Goal: Check status: Check status

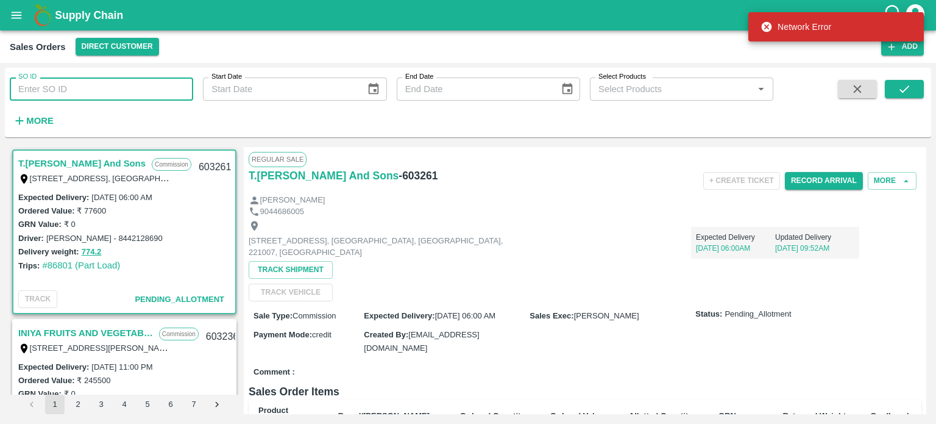
click at [102, 85] on input "SO ID" at bounding box center [101, 88] width 183 height 23
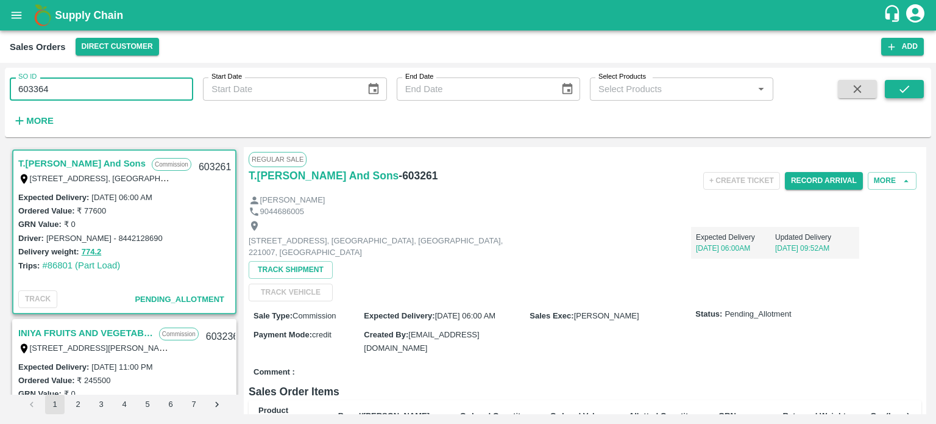
type input "603364"
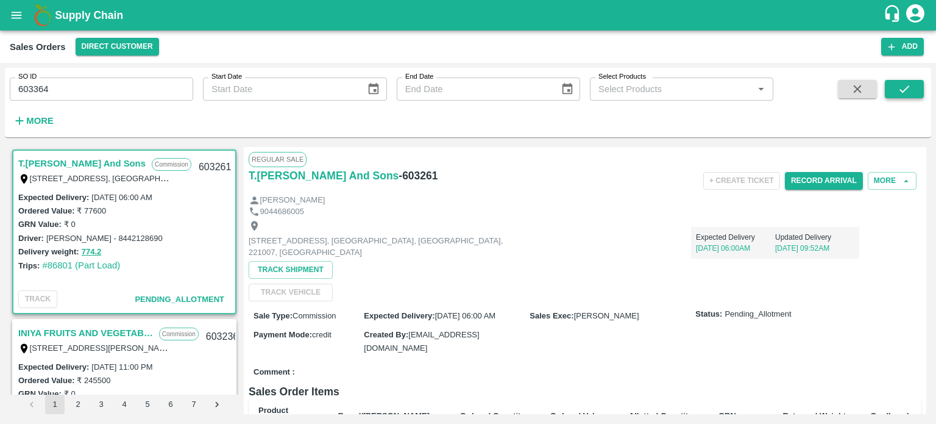
click at [907, 87] on icon "submit" at bounding box center [904, 88] width 13 height 13
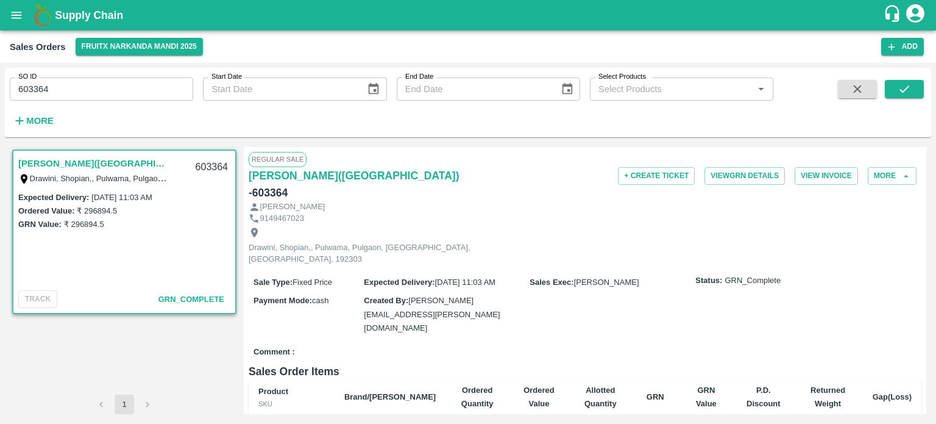
click at [105, 94] on input "603364" at bounding box center [101, 88] width 183 height 23
click at [895, 92] on button "submit" at bounding box center [904, 89] width 39 height 18
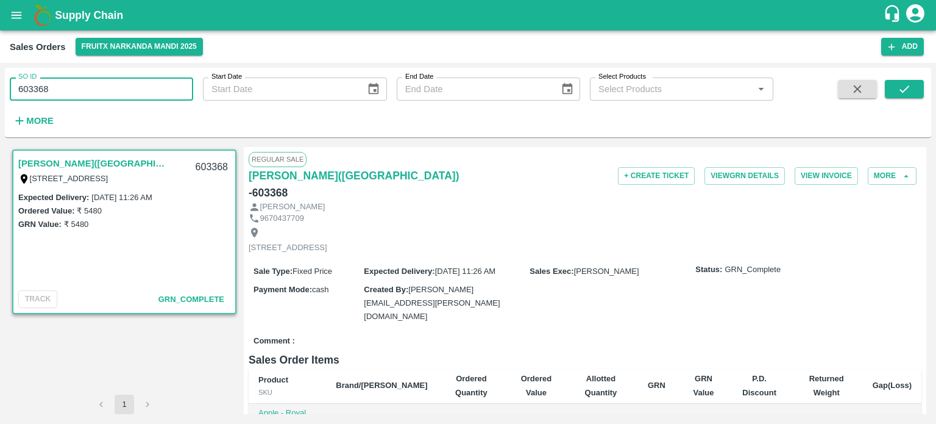
drag, startPoint x: 114, startPoint y: 96, endPoint x: 95, endPoint y: 99, distance: 19.2
click at [114, 96] on input "603368" at bounding box center [101, 88] width 183 height 23
drag, startPoint x: 38, startPoint y: 82, endPoint x: 174, endPoint y: 69, distance: 136.6
click at [174, 69] on div "SO ID 603368 SO ID" at bounding box center [96, 84] width 193 height 33
click at [888, 90] on button "submit" at bounding box center [904, 89] width 39 height 18
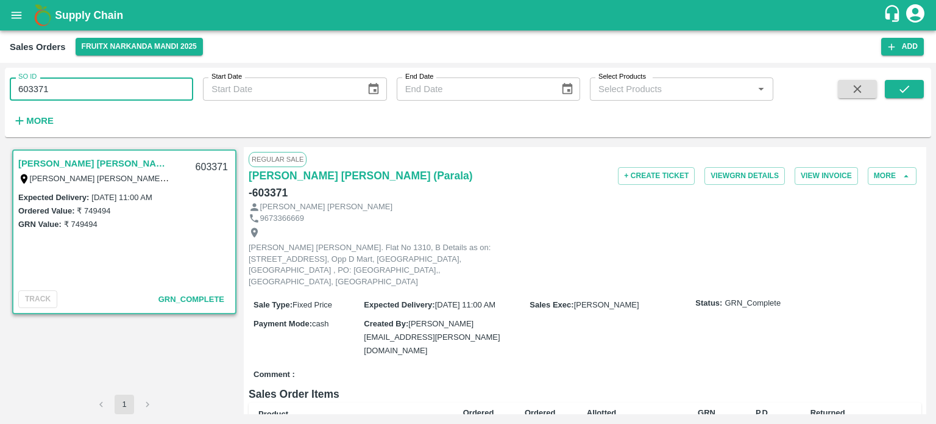
click at [148, 68] on div "SO ID 603371 SO ID Start Date Start Date End Date End Date Select Products Sele…" at bounding box center [468, 243] width 936 height 361
drag, startPoint x: 40, startPoint y: 86, endPoint x: 179, endPoint y: 73, distance: 139.0
click at [179, 73] on div "SO ID 603371 SO ID" at bounding box center [96, 84] width 193 height 33
click at [901, 90] on icon "submit" at bounding box center [904, 88] width 13 height 13
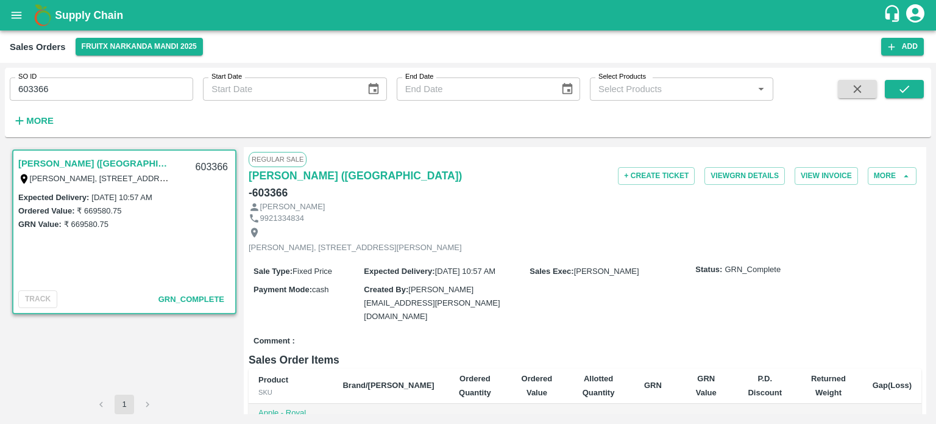
click at [76, 80] on input "603366" at bounding box center [101, 88] width 183 height 23
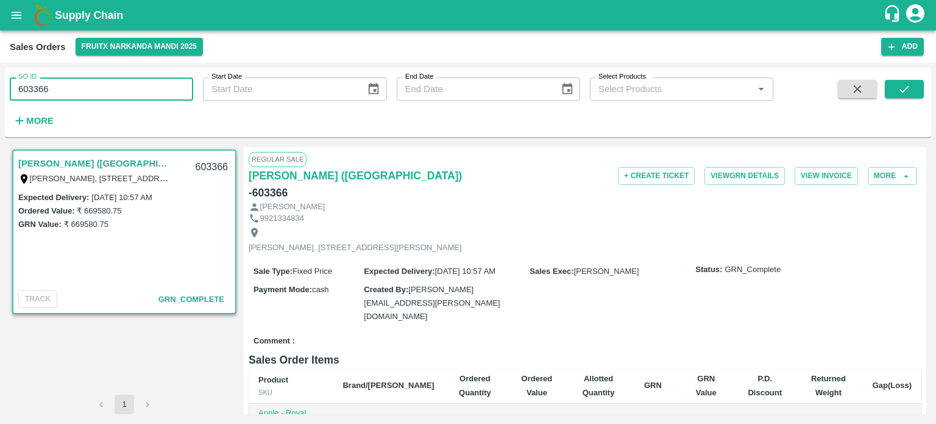
drag, startPoint x: 39, startPoint y: 87, endPoint x: 134, endPoint y: 77, distance: 95.6
click at [132, 77] on input "603366" at bounding box center [101, 88] width 183 height 23
click at [911, 94] on button "submit" at bounding box center [904, 89] width 39 height 18
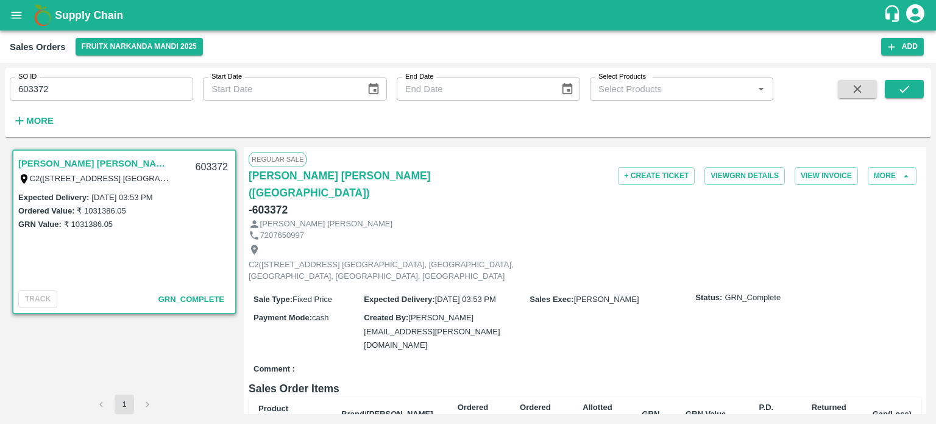
drag, startPoint x: 94, startPoint y: 87, endPoint x: 62, endPoint y: 88, distance: 32.3
click at [94, 87] on input "603372" at bounding box center [101, 88] width 183 height 23
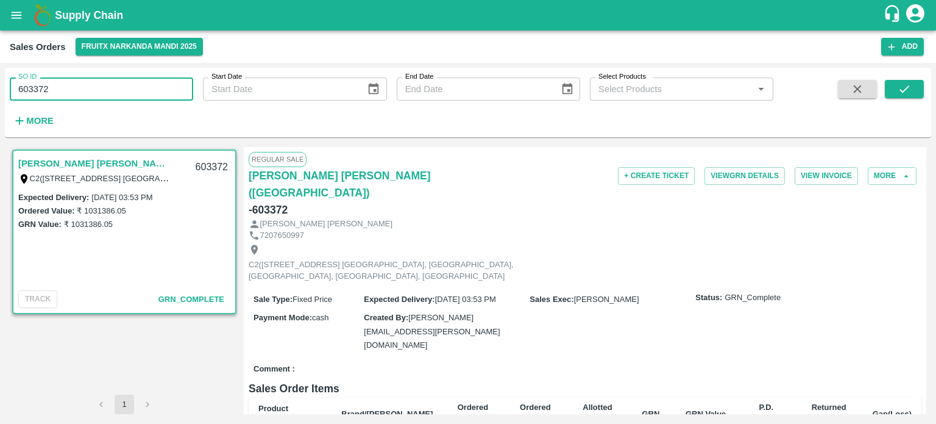
drag, startPoint x: 38, startPoint y: 84, endPoint x: 117, endPoint y: 91, distance: 79.0
click at [117, 91] on input "603372" at bounding box center [101, 88] width 183 height 23
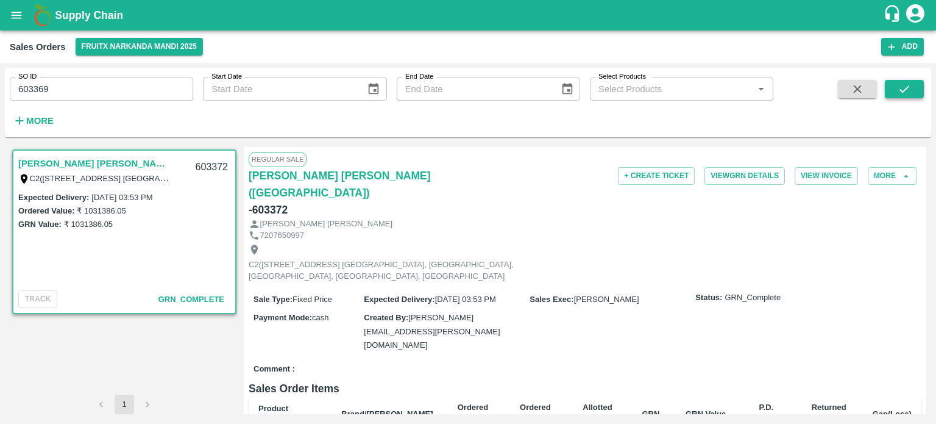
click at [894, 85] on button "submit" at bounding box center [904, 89] width 39 height 18
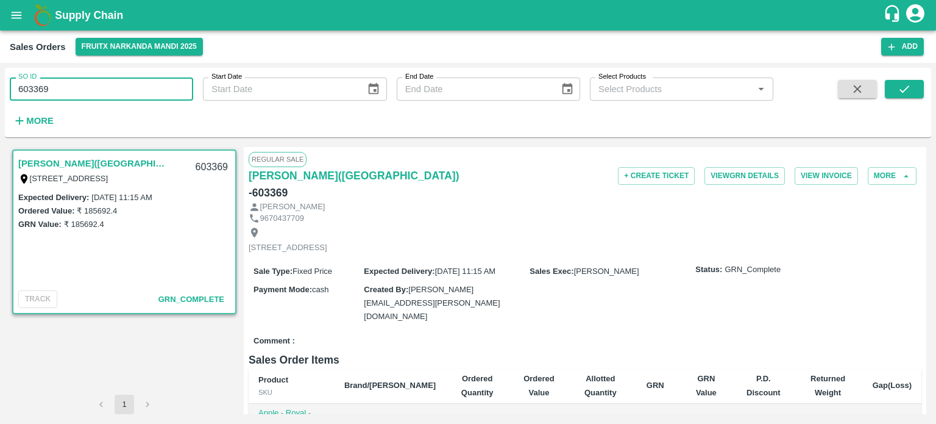
click at [137, 94] on input "603369" at bounding box center [101, 88] width 183 height 23
click at [891, 92] on button "submit" at bounding box center [904, 89] width 39 height 18
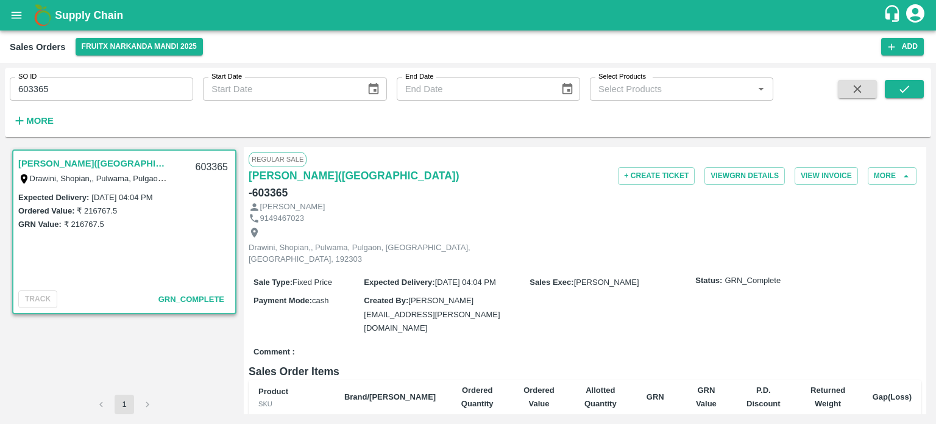
click at [169, 82] on input "603365" at bounding box center [101, 88] width 183 height 23
click at [901, 91] on icon "submit" at bounding box center [905, 88] width 10 height 7
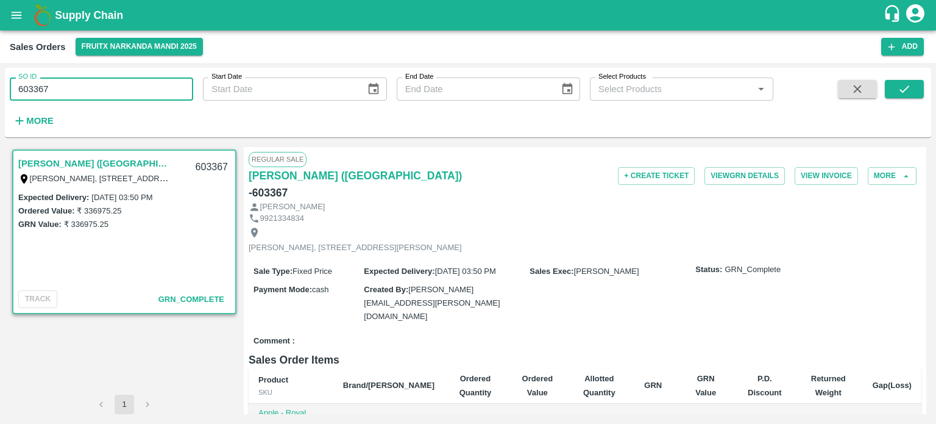
click at [127, 86] on input "603367" at bounding box center [101, 88] width 183 height 23
drag, startPoint x: 39, startPoint y: 87, endPoint x: 148, endPoint y: 90, distance: 108.6
click at [148, 90] on input "603367" at bounding box center [101, 88] width 183 height 23
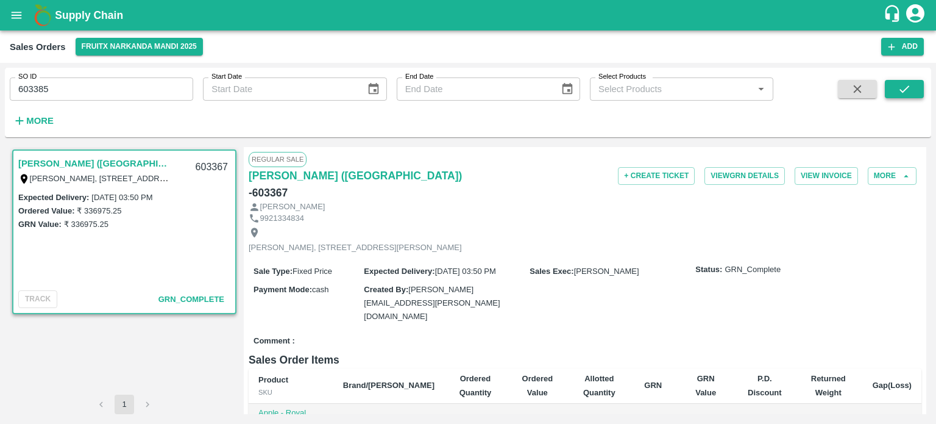
click at [896, 94] on button "submit" at bounding box center [904, 89] width 39 height 18
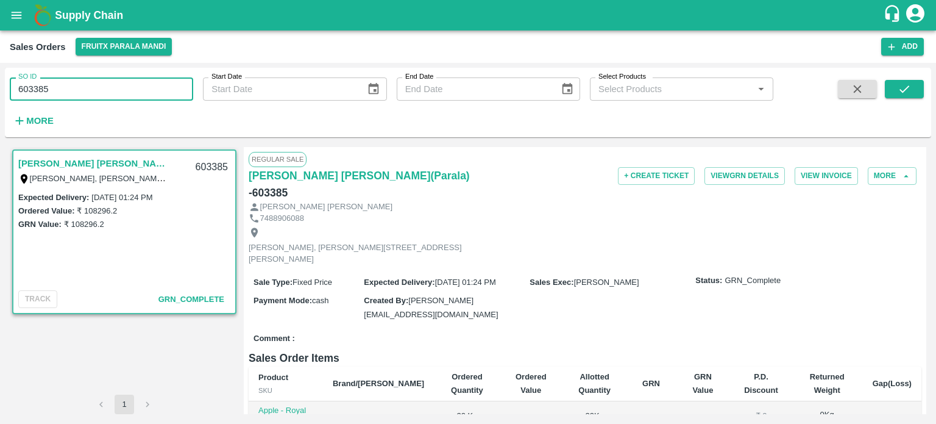
click at [123, 94] on input "603385" at bounding box center [101, 88] width 183 height 23
drag, startPoint x: 40, startPoint y: 91, endPoint x: 102, endPoint y: 88, distance: 62.3
click at [102, 88] on input "603385" at bounding box center [101, 88] width 183 height 23
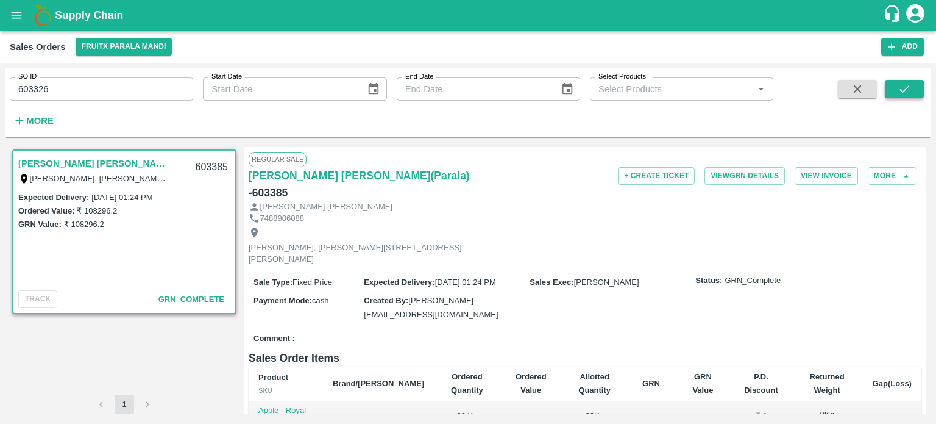
click at [915, 94] on button "submit" at bounding box center [904, 89] width 39 height 18
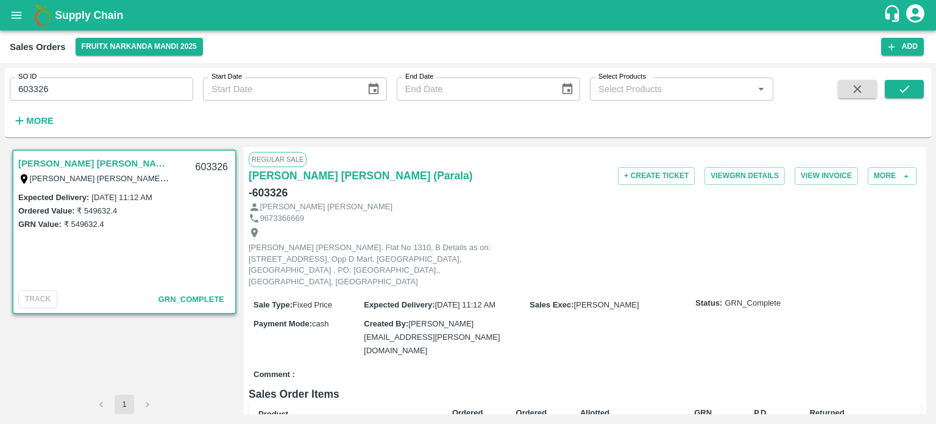
click at [59, 90] on input "603326" at bounding box center [101, 88] width 183 height 23
click at [895, 93] on button "submit" at bounding box center [904, 89] width 39 height 18
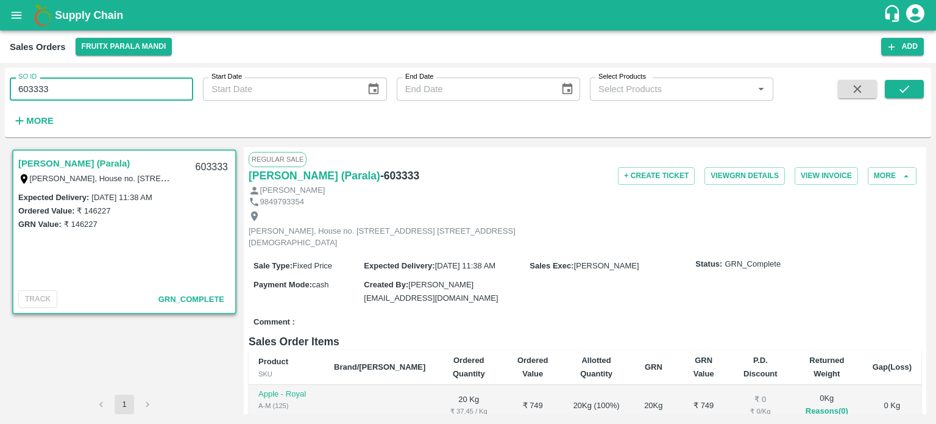
click at [112, 90] on input "603333" at bounding box center [101, 88] width 183 height 23
drag, startPoint x: 38, startPoint y: 85, endPoint x: 109, endPoint y: 75, distance: 71.4
click at [109, 75] on div "SO ID 603333 SO ID" at bounding box center [96, 84] width 193 height 33
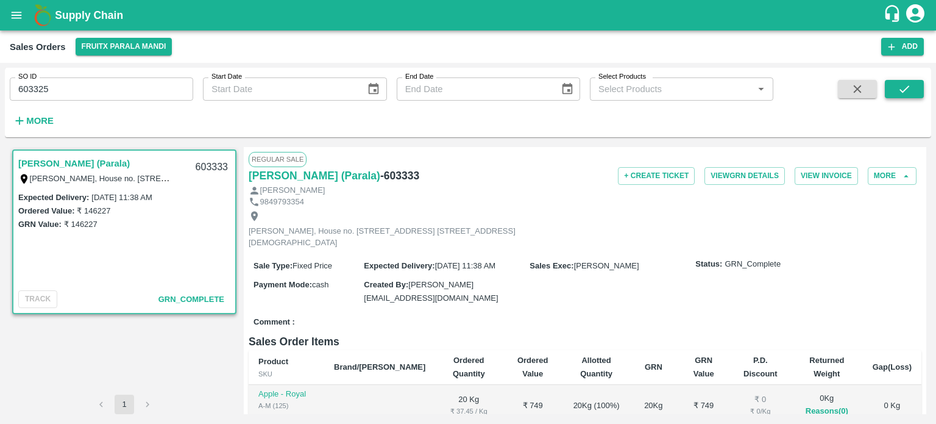
click at [909, 84] on icon "submit" at bounding box center [904, 88] width 13 height 13
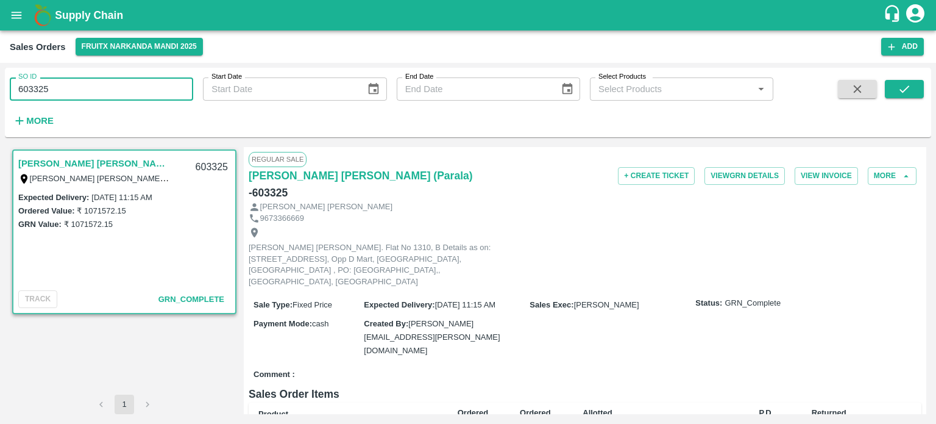
drag, startPoint x: 110, startPoint y: 82, endPoint x: 87, endPoint y: 92, distance: 25.1
click at [108, 82] on input "603325" at bounding box center [101, 88] width 183 height 23
click at [48, 94] on input "603325" at bounding box center [101, 88] width 183 height 23
drag, startPoint x: 39, startPoint y: 86, endPoint x: 123, endPoint y: 80, distance: 84.3
click at [123, 86] on input "603325" at bounding box center [101, 88] width 183 height 23
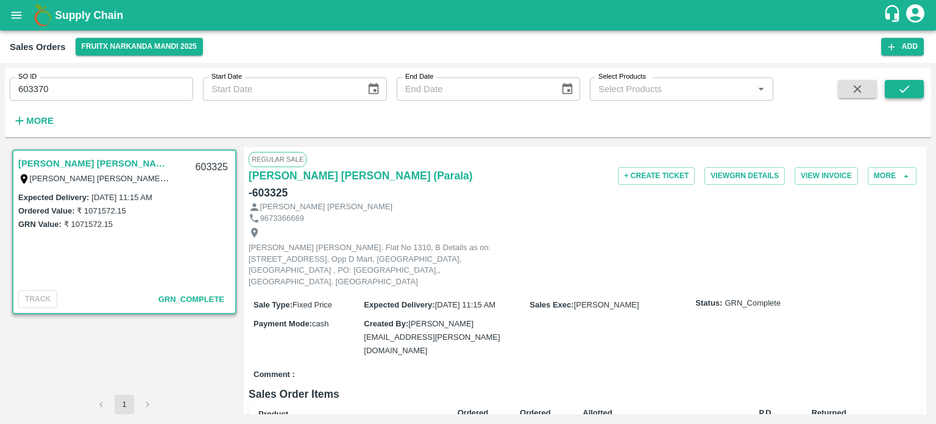
click at [907, 90] on icon "submit" at bounding box center [904, 88] width 13 height 13
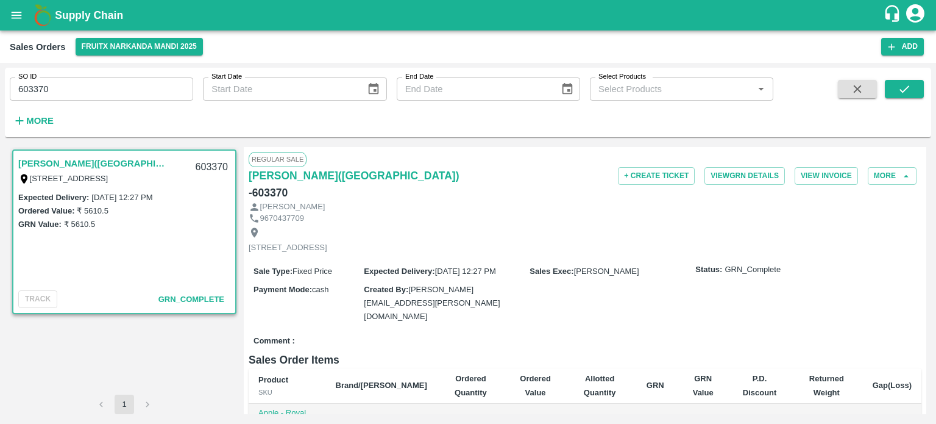
click at [145, 79] on input "603370" at bounding box center [101, 88] width 183 height 23
click at [892, 86] on button "submit" at bounding box center [904, 89] width 39 height 18
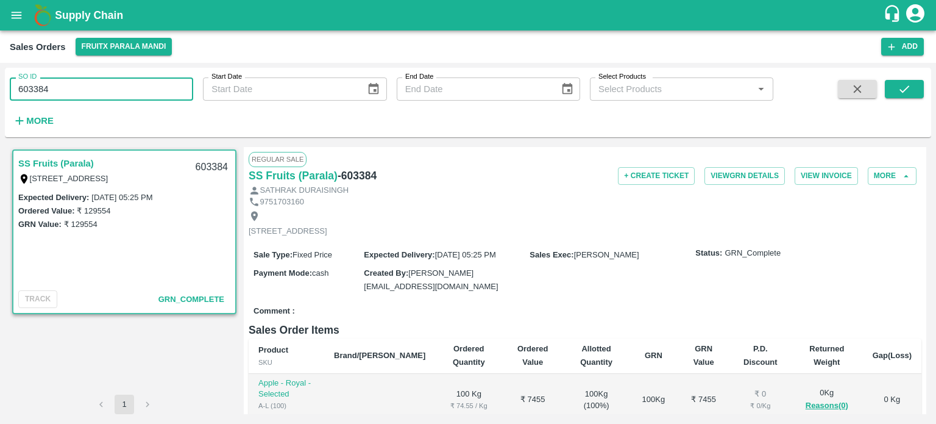
click at [104, 80] on input "603384" at bounding box center [101, 88] width 183 height 23
drag, startPoint x: 41, startPoint y: 83, endPoint x: 88, endPoint y: 84, distance: 46.9
click at [88, 84] on input "603384" at bounding box center [101, 88] width 183 height 23
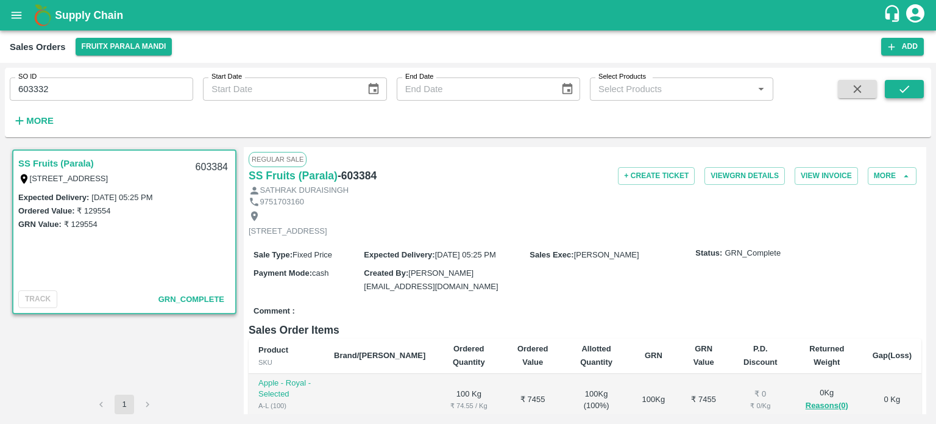
click at [909, 90] on icon "submit" at bounding box center [904, 88] width 13 height 13
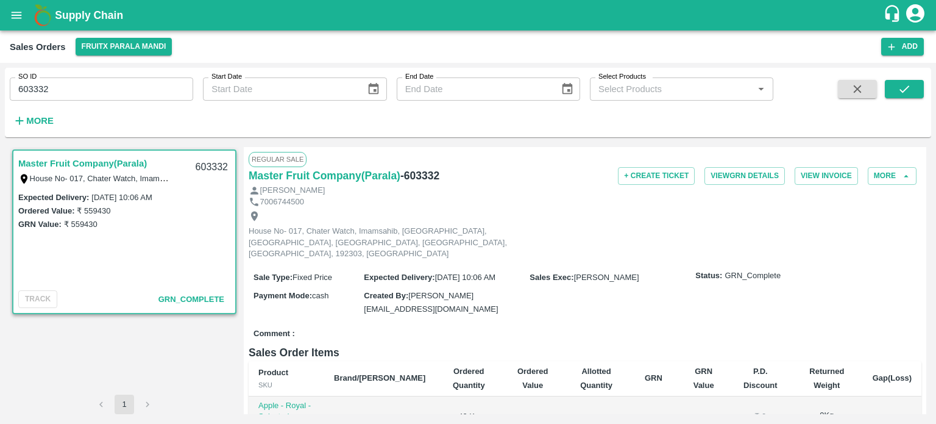
click at [113, 82] on input "603332" at bounding box center [101, 88] width 183 height 23
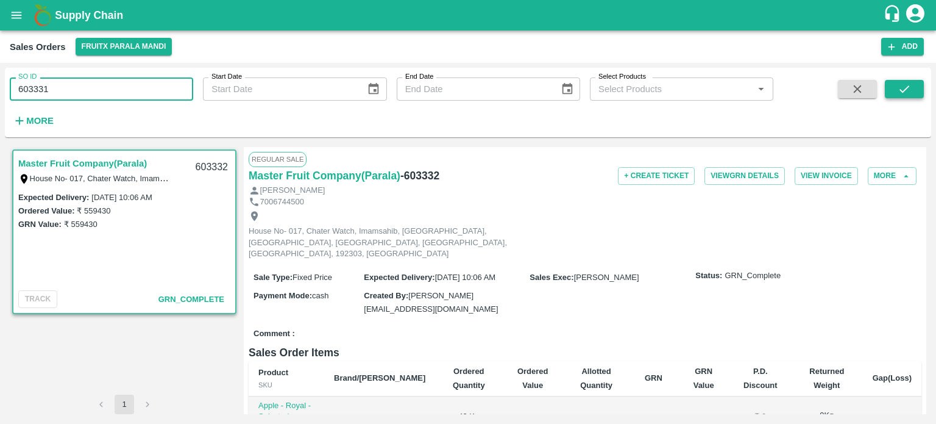
click at [897, 98] on button "submit" at bounding box center [904, 89] width 39 height 18
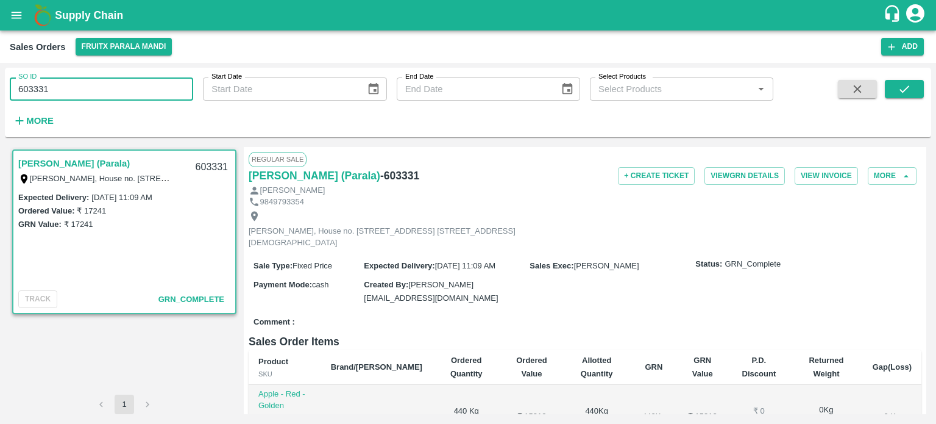
click at [120, 86] on input "603331" at bounding box center [101, 88] width 183 height 23
drag, startPoint x: 39, startPoint y: 84, endPoint x: 111, endPoint y: 85, distance: 71.9
click at [111, 85] on input "603331" at bounding box center [101, 88] width 183 height 23
type input "603307"
click at [903, 90] on icon "submit" at bounding box center [904, 88] width 13 height 13
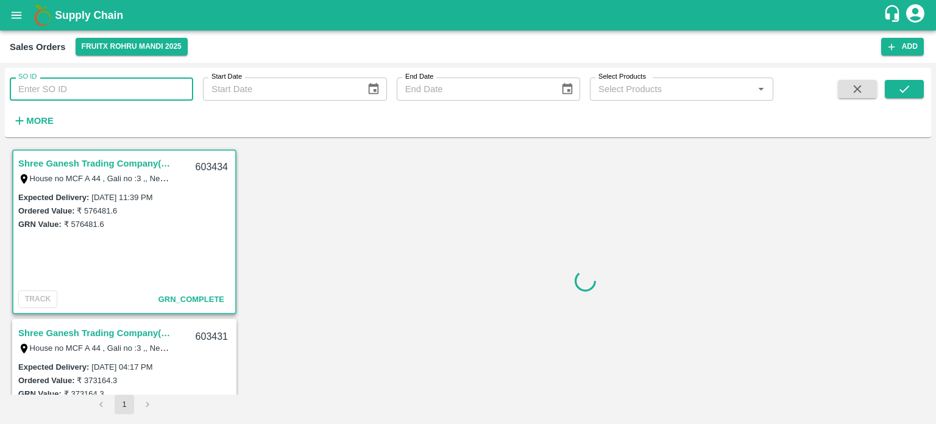
click at [142, 84] on input "SO ID" at bounding box center [101, 88] width 183 height 23
paste input "603307"
type input "603307"
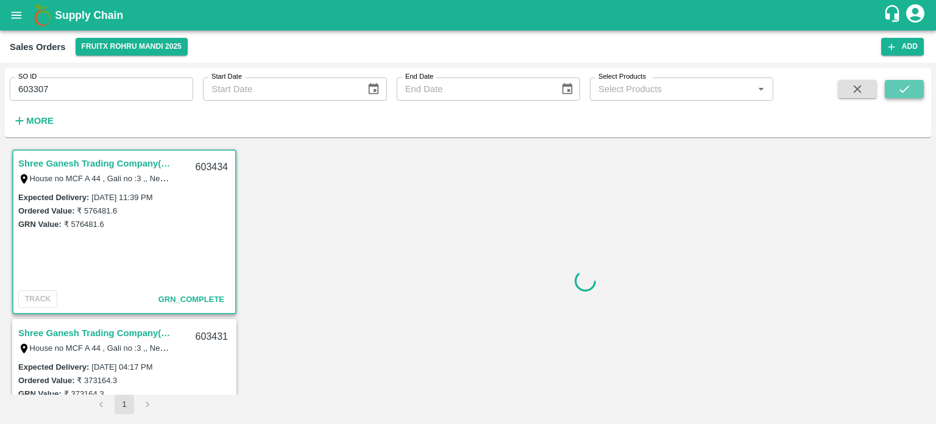
click at [917, 90] on button "submit" at bounding box center [904, 89] width 39 height 18
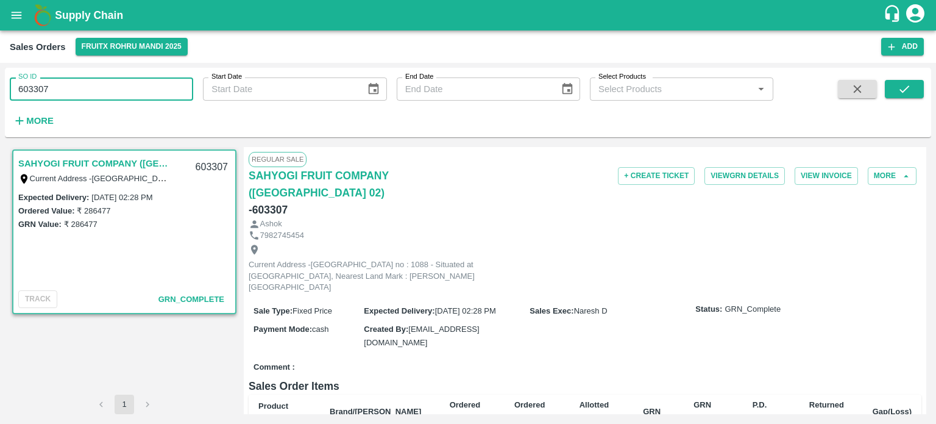
click at [44, 85] on input "603307" at bounding box center [101, 88] width 183 height 23
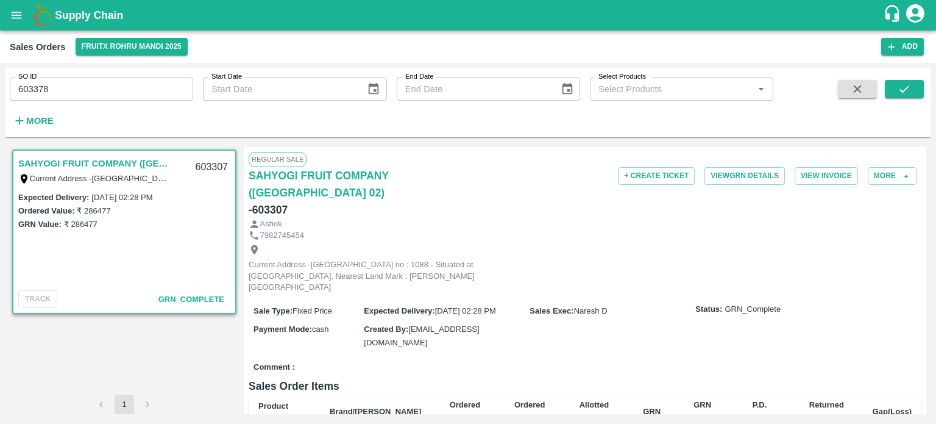
click at [44, 85] on input "603378" at bounding box center [101, 88] width 183 height 23
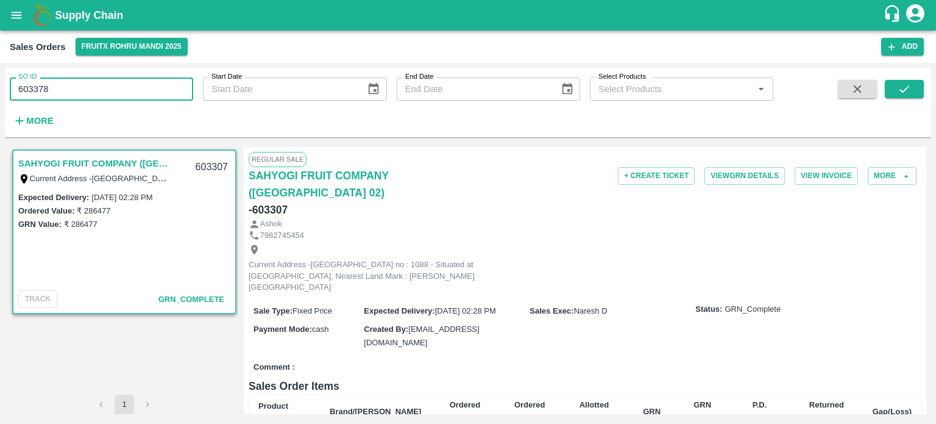
drag, startPoint x: 37, startPoint y: 82, endPoint x: 115, endPoint y: 96, distance: 78.6
click at [113, 97] on input "603378" at bounding box center [101, 88] width 183 height 23
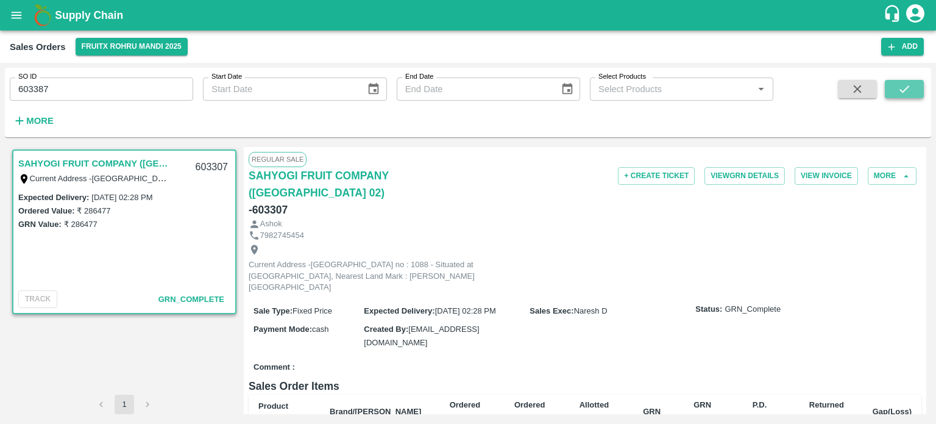
click at [907, 91] on icon "submit" at bounding box center [904, 88] width 13 height 13
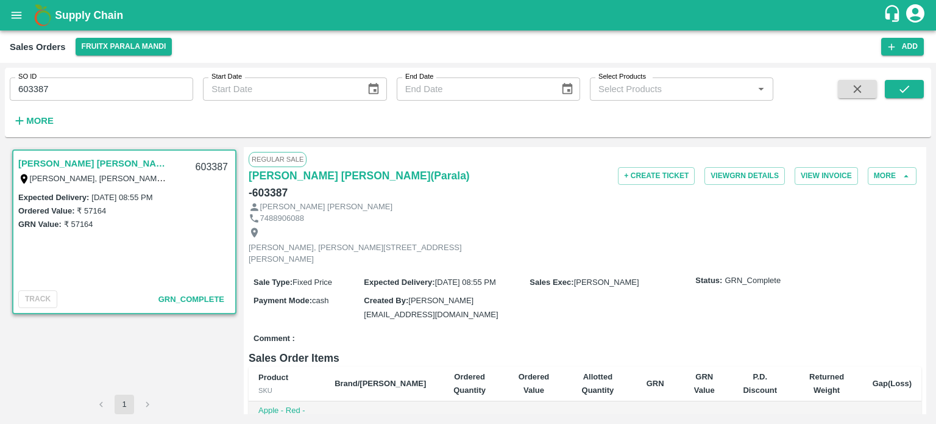
click at [133, 90] on input "603387" at bounding box center [101, 88] width 183 height 23
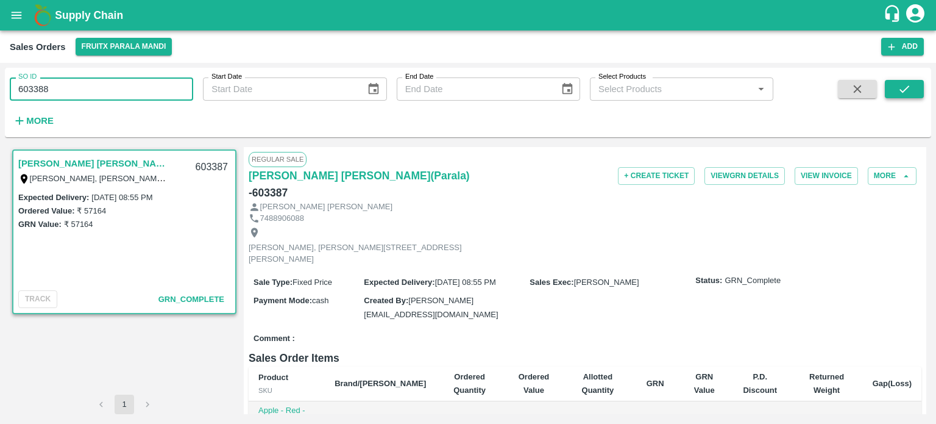
click at [892, 94] on button "submit" at bounding box center [904, 89] width 39 height 18
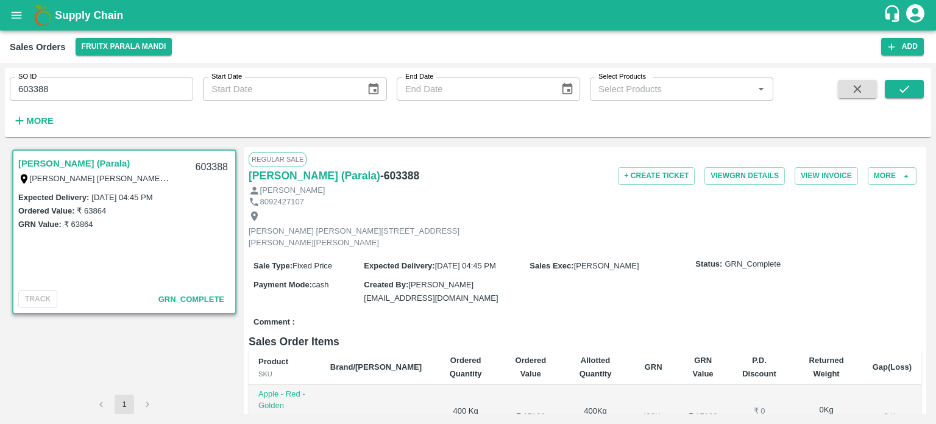
click at [82, 94] on input "603388" at bounding box center [101, 88] width 183 height 23
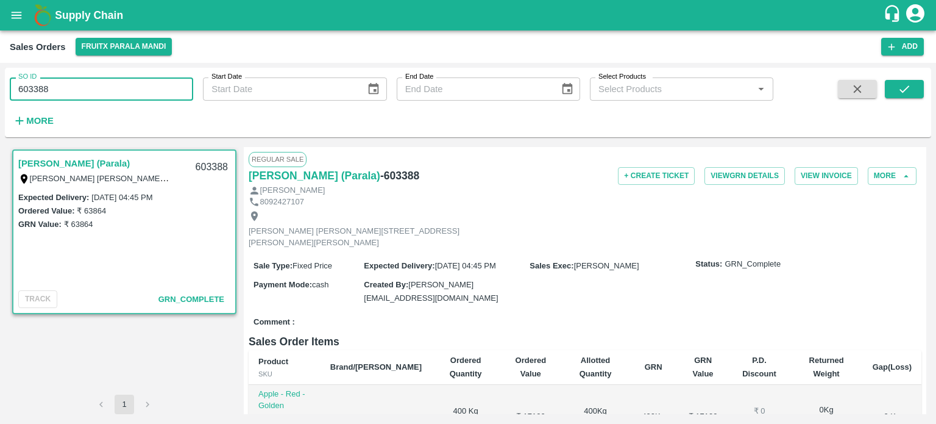
drag, startPoint x: 38, startPoint y: 82, endPoint x: 130, endPoint y: 80, distance: 91.5
click at [130, 80] on input "603388" at bounding box center [101, 88] width 183 height 23
click at [895, 87] on button "submit" at bounding box center [904, 89] width 39 height 18
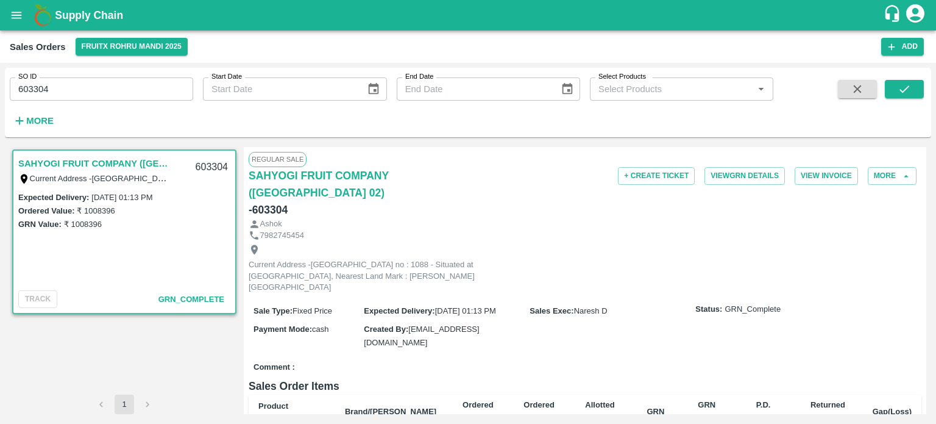
click at [121, 72] on div "SO ID 603304 SO ID" at bounding box center [96, 84] width 193 height 33
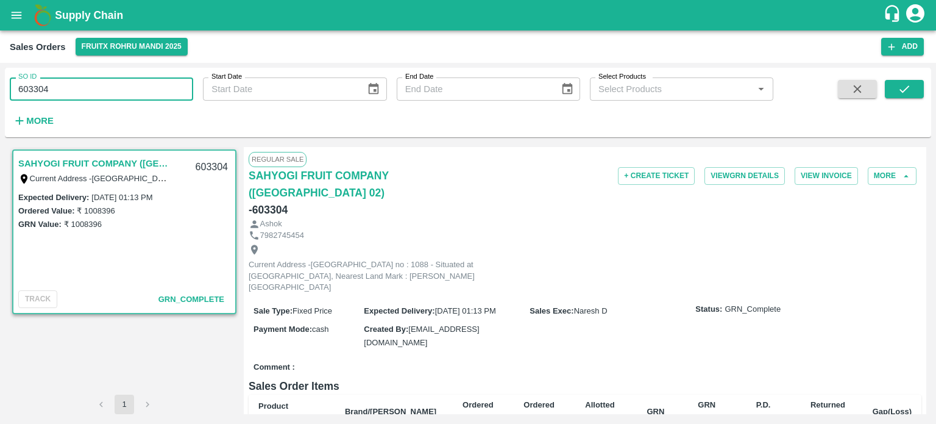
drag, startPoint x: 39, startPoint y: 83, endPoint x: 93, endPoint y: 85, distance: 54.3
click at [93, 85] on input "603304" at bounding box center [101, 88] width 183 height 23
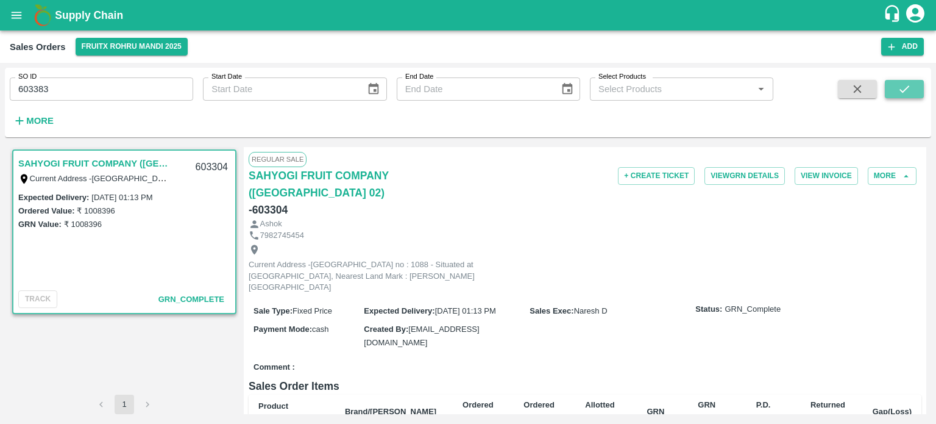
click at [905, 97] on button "submit" at bounding box center [904, 89] width 39 height 18
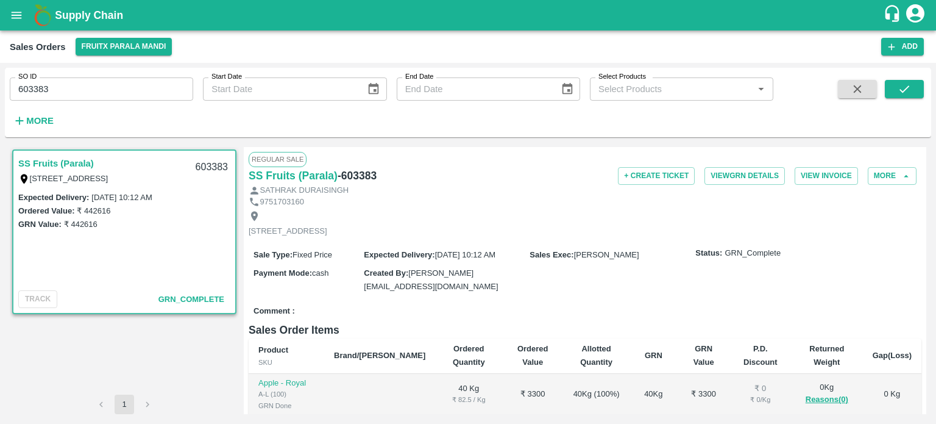
click at [116, 90] on input "603383" at bounding box center [101, 88] width 183 height 23
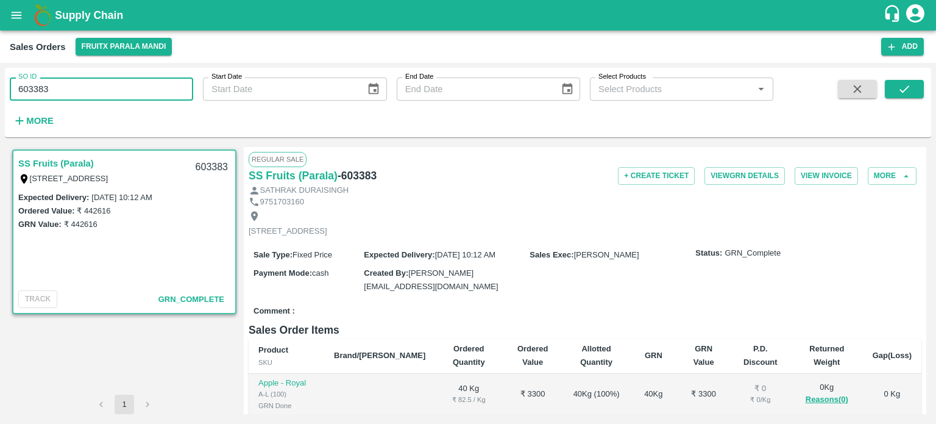
drag, startPoint x: 38, startPoint y: 85, endPoint x: 109, endPoint y: 82, distance: 71.4
click at [109, 82] on input "603383" at bounding box center [101, 88] width 183 height 23
drag, startPoint x: 897, startPoint y: 87, endPoint x: 522, endPoint y: 146, distance: 380.1
click at [898, 87] on icon "submit" at bounding box center [904, 88] width 13 height 13
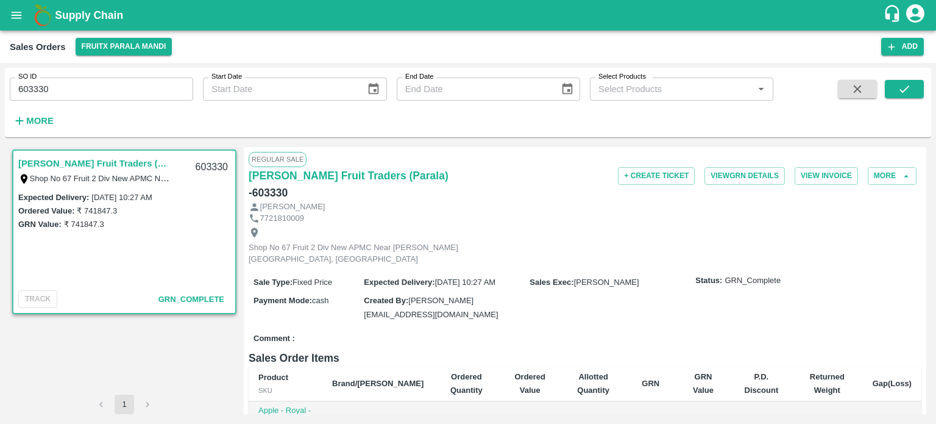
click at [91, 85] on input "603330" at bounding box center [101, 88] width 183 height 23
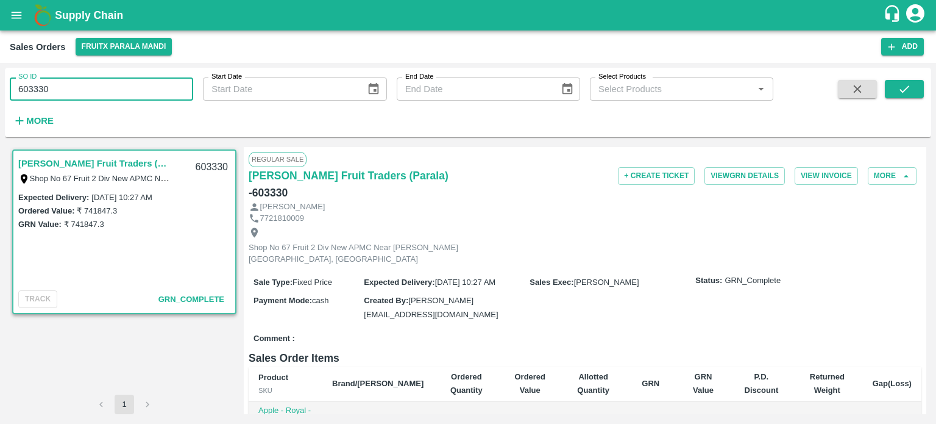
drag, startPoint x: 39, startPoint y: 85, endPoint x: 126, endPoint y: 91, distance: 86.8
click at [126, 91] on input "603330" at bounding box center [101, 88] width 183 height 23
click at [919, 97] on button "submit" at bounding box center [904, 89] width 39 height 18
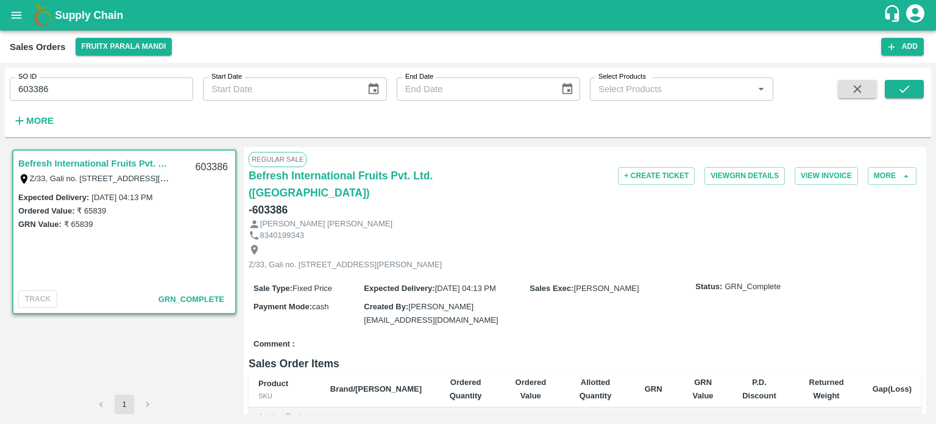
click at [132, 85] on input "603386" at bounding box center [101, 88] width 183 height 23
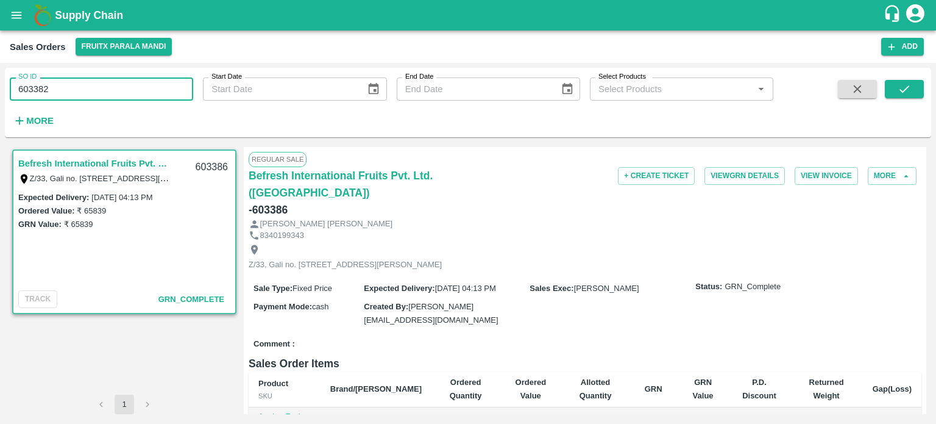
click at [132, 85] on input "603382" at bounding box center [101, 88] width 183 height 23
click at [893, 90] on button "submit" at bounding box center [904, 89] width 39 height 18
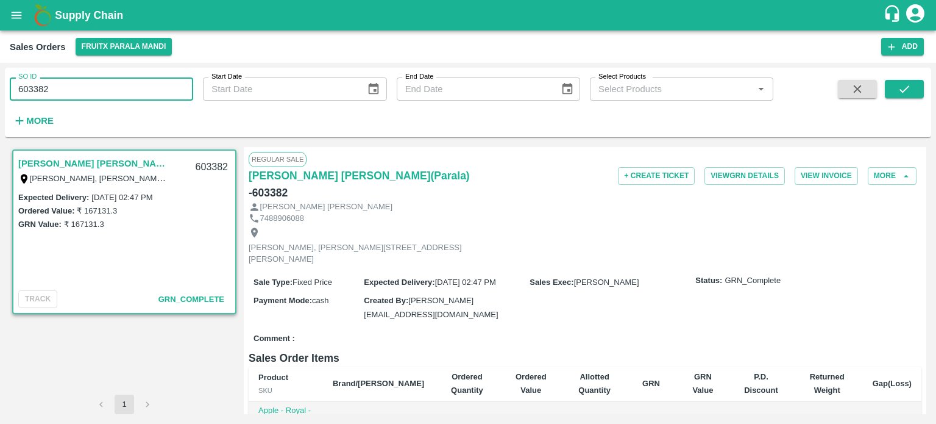
click at [141, 79] on input "603382" at bounding box center [101, 88] width 183 height 23
click at [892, 90] on button "submit" at bounding box center [904, 89] width 39 height 18
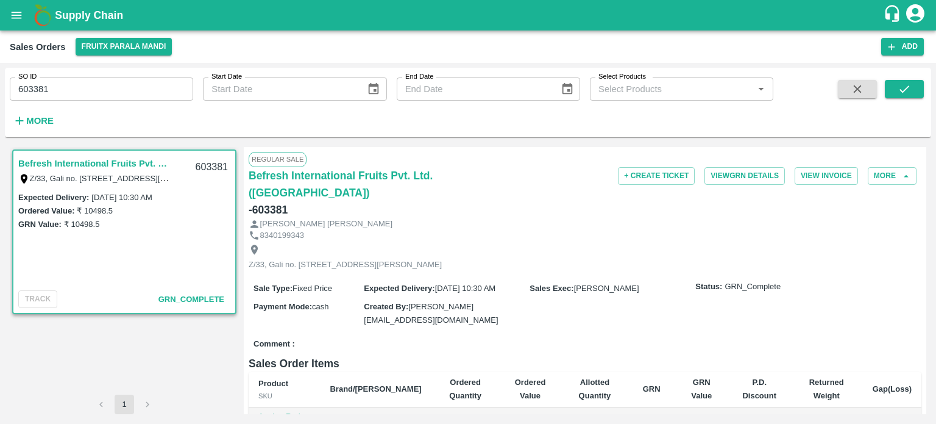
click at [59, 85] on input "603381" at bounding box center [101, 88] width 183 height 23
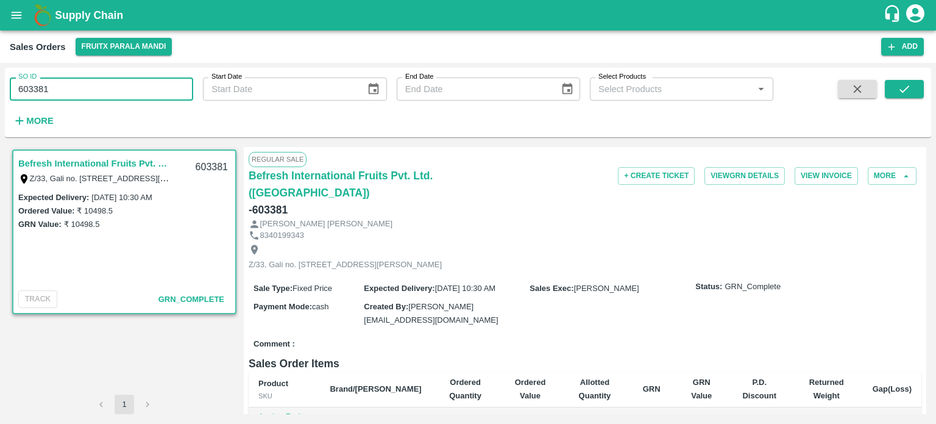
drag, startPoint x: 34, startPoint y: 85, endPoint x: 183, endPoint y: 93, distance: 149.5
click at [183, 93] on input "603381" at bounding box center [101, 88] width 183 height 23
click at [910, 101] on span at bounding box center [904, 105] width 39 height 50
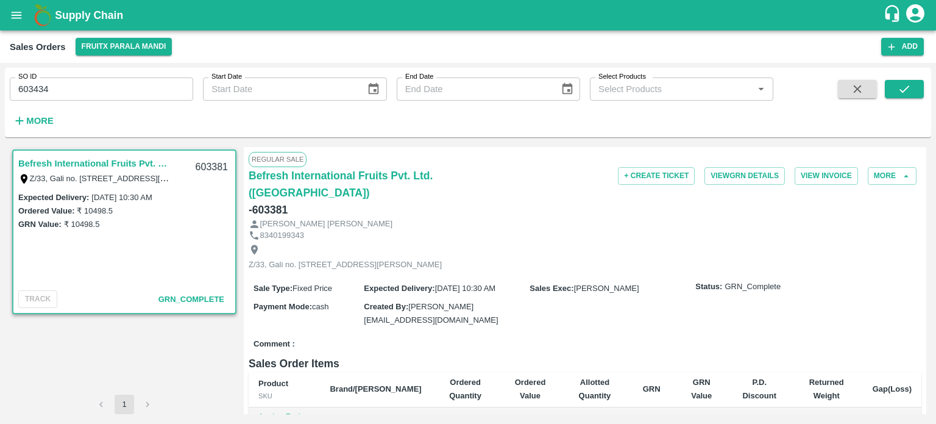
click at [910, 99] on span at bounding box center [904, 105] width 39 height 50
click at [911, 92] on icon "submit" at bounding box center [904, 88] width 13 height 13
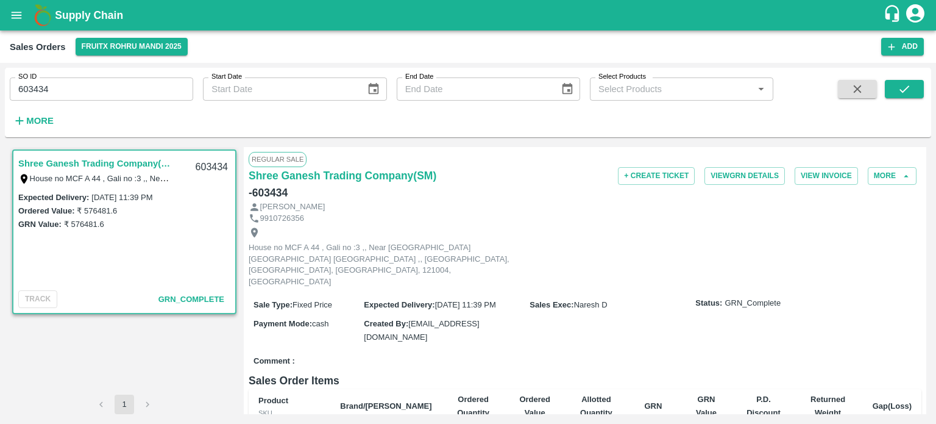
drag, startPoint x: 43, startPoint y: 82, endPoint x: 90, endPoint y: 81, distance: 46.3
click at [86, 82] on input "603434" at bounding box center [101, 88] width 183 height 23
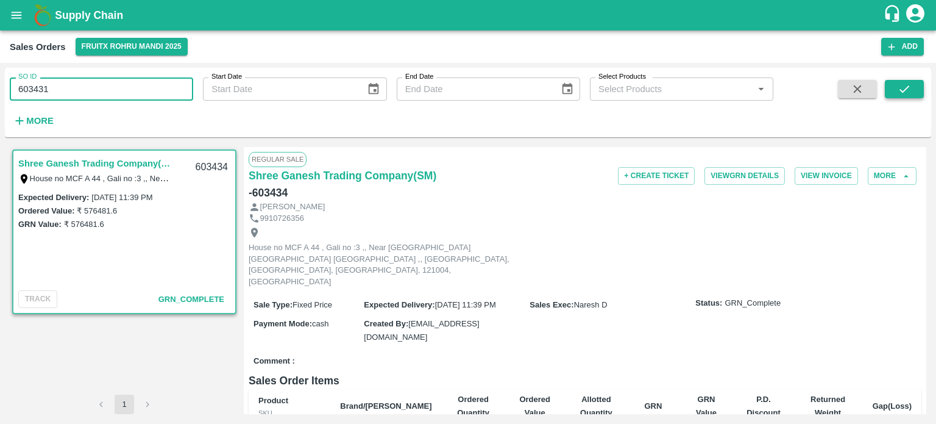
click at [892, 84] on button "submit" at bounding box center [904, 89] width 39 height 18
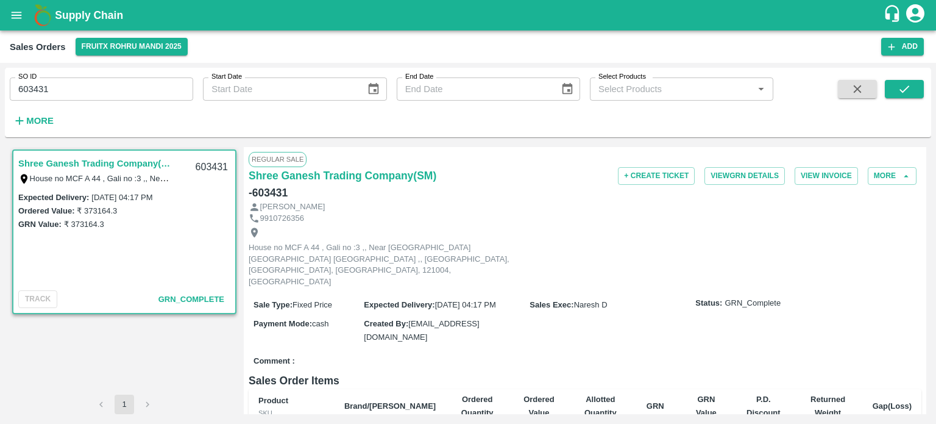
drag, startPoint x: 40, startPoint y: 85, endPoint x: 91, endPoint y: 80, distance: 52.0
click at [91, 80] on input "603431" at bounding box center [101, 88] width 183 height 23
click at [913, 89] on button "submit" at bounding box center [904, 89] width 39 height 18
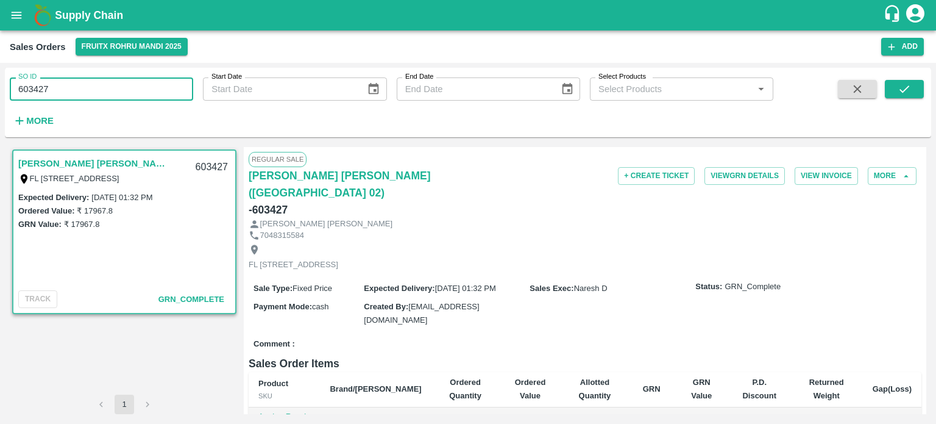
drag, startPoint x: 44, startPoint y: 85, endPoint x: 71, endPoint y: 70, distance: 30.5
click at [69, 72] on div "SO ID 603427 SO ID" at bounding box center [96, 84] width 193 height 33
click at [908, 94] on icon "submit" at bounding box center [904, 88] width 13 height 13
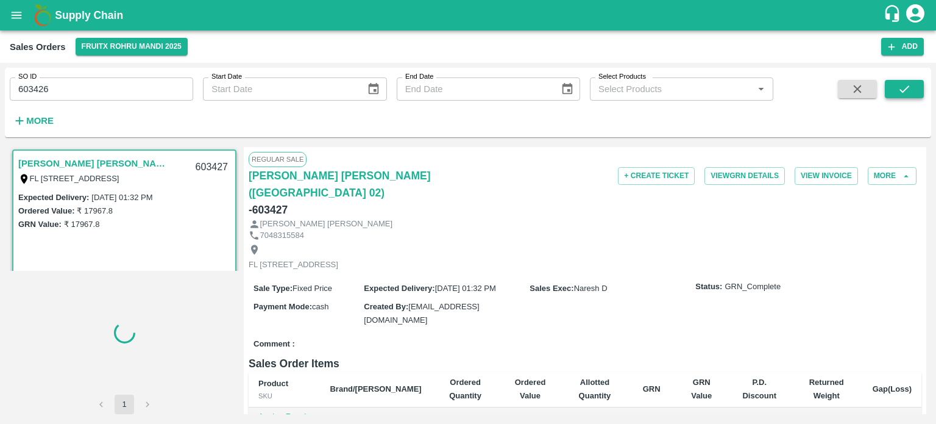
scroll to position [2, 0]
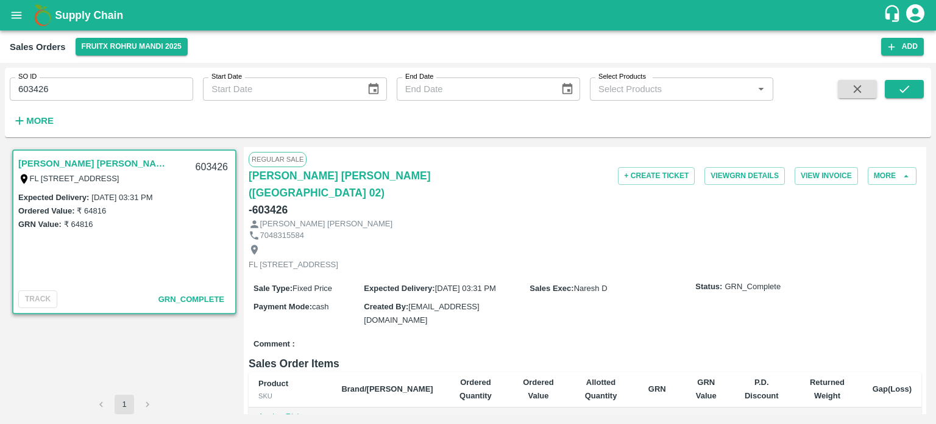
drag, startPoint x: 97, startPoint y: 79, endPoint x: 115, endPoint y: 74, distance: 18.3
click at [115, 74] on div "SO ID 603426 SO ID" at bounding box center [96, 84] width 193 height 33
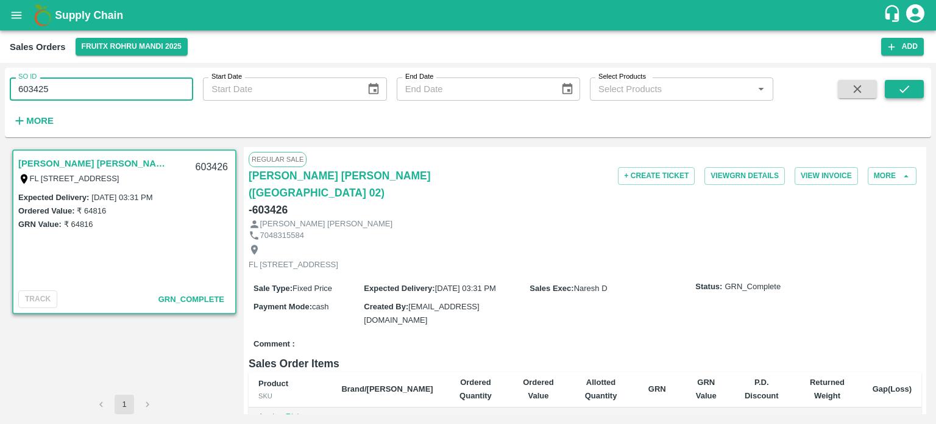
click at [911, 92] on icon "submit" at bounding box center [904, 88] width 13 height 13
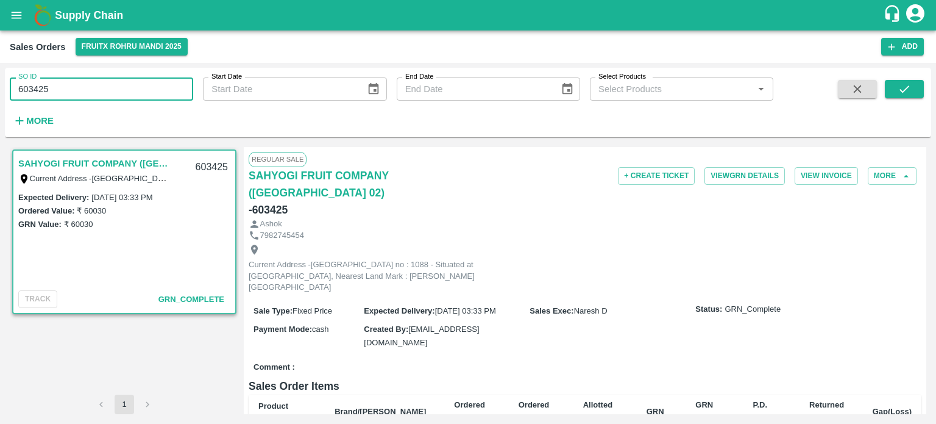
drag, startPoint x: 44, startPoint y: 84, endPoint x: 117, endPoint y: 88, distance: 73.3
click at [116, 88] on input "603425" at bounding box center [101, 88] width 183 height 23
click at [904, 82] on button "submit" at bounding box center [904, 89] width 39 height 18
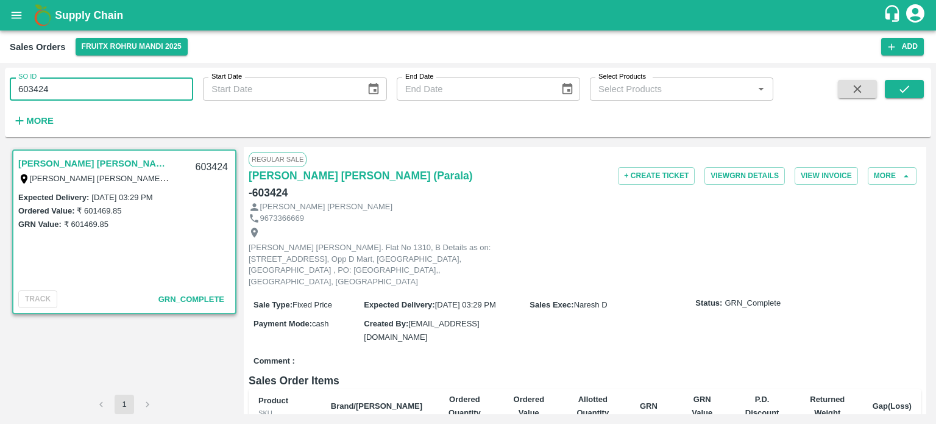
drag, startPoint x: 42, startPoint y: 87, endPoint x: 100, endPoint y: 87, distance: 57.9
click at [100, 87] on input "603424" at bounding box center [101, 88] width 183 height 23
click at [912, 87] on button "submit" at bounding box center [904, 89] width 39 height 18
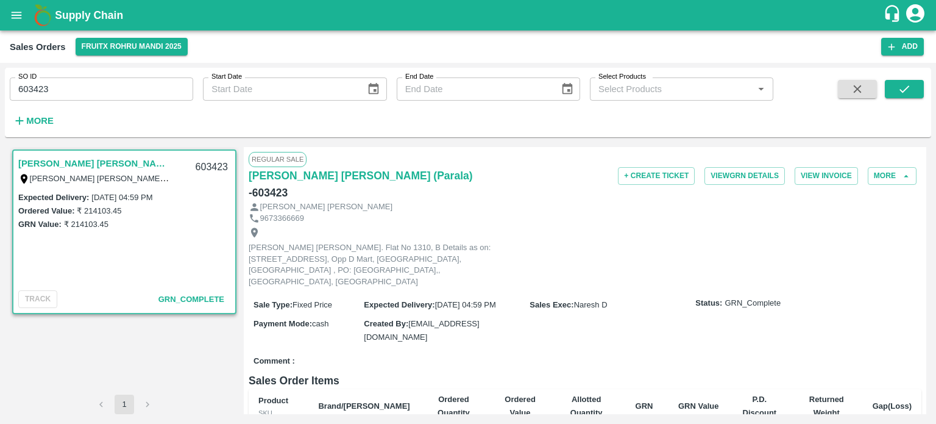
drag, startPoint x: 43, startPoint y: 85, endPoint x: 202, endPoint y: 102, distance: 159.3
click at [202, 102] on div "SO ID 603423 SO ID Start Date Start Date End Date End Date Select Products Sele…" at bounding box center [386, 99] width 773 height 63
click at [905, 88] on icon "submit" at bounding box center [904, 88] width 13 height 13
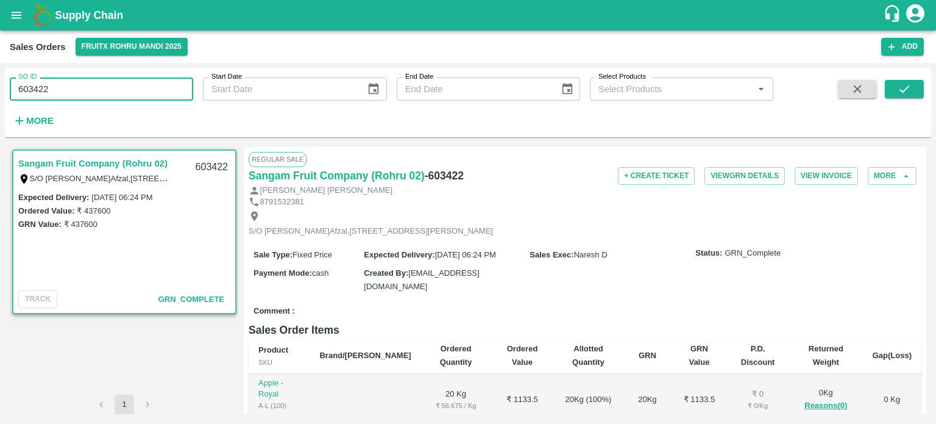
drag, startPoint x: 45, startPoint y: 85, endPoint x: 107, endPoint y: 82, distance: 62.2
click at [105, 83] on input "603422" at bounding box center [101, 88] width 183 height 23
click at [922, 88] on button "submit" at bounding box center [904, 89] width 39 height 18
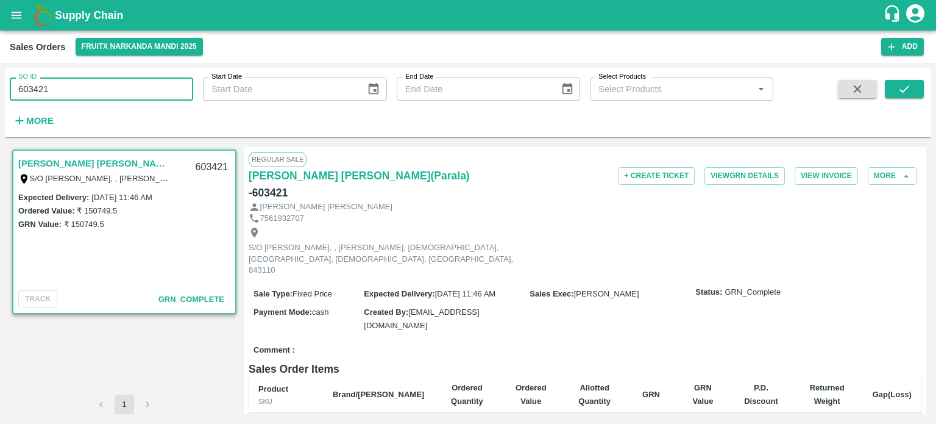
drag, startPoint x: 39, startPoint y: 86, endPoint x: 120, endPoint y: 97, distance: 81.8
click at [120, 99] on input "603421" at bounding box center [101, 88] width 183 height 23
drag, startPoint x: 37, startPoint y: 87, endPoint x: 107, endPoint y: 79, distance: 71.1
click at [109, 82] on input "6034219" at bounding box center [101, 88] width 183 height 23
click at [902, 88] on icon "submit" at bounding box center [904, 88] width 13 height 13
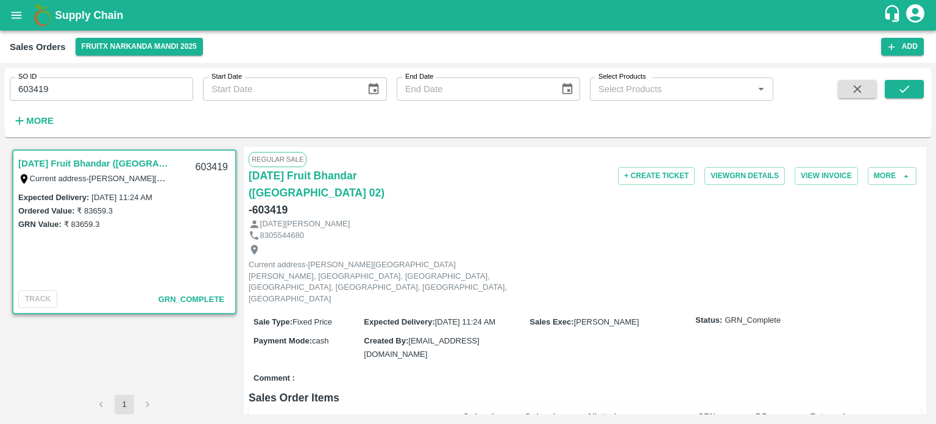
click at [65, 86] on input "603419" at bounding box center [101, 88] width 183 height 23
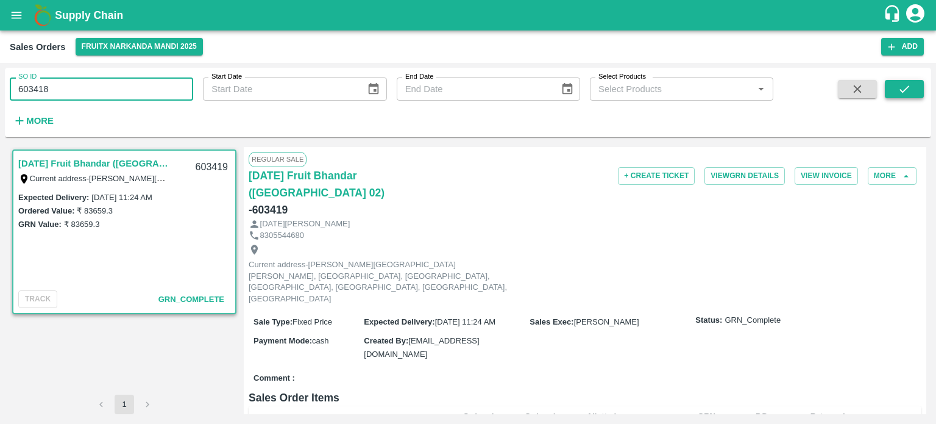
click at [900, 87] on icon "submit" at bounding box center [904, 88] width 13 height 13
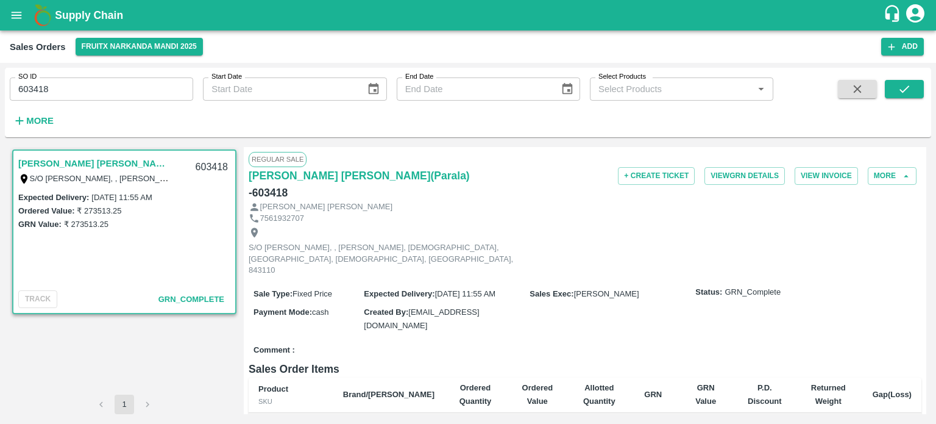
drag, startPoint x: 78, startPoint y: 80, endPoint x: 74, endPoint y: 75, distance: 6.5
click at [78, 79] on input "603418" at bounding box center [101, 88] width 183 height 23
click at [922, 86] on button "submit" at bounding box center [904, 89] width 39 height 18
click at [158, 79] on input "603417" at bounding box center [101, 88] width 183 height 23
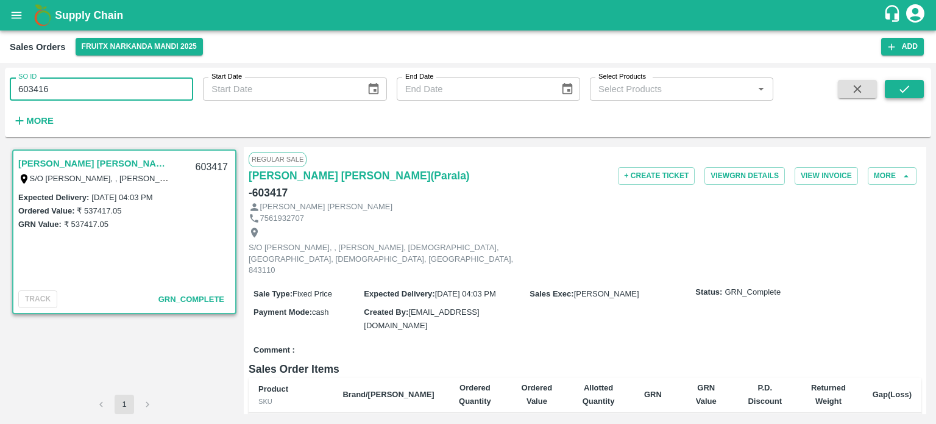
click at [910, 92] on icon "submit" at bounding box center [904, 88] width 13 height 13
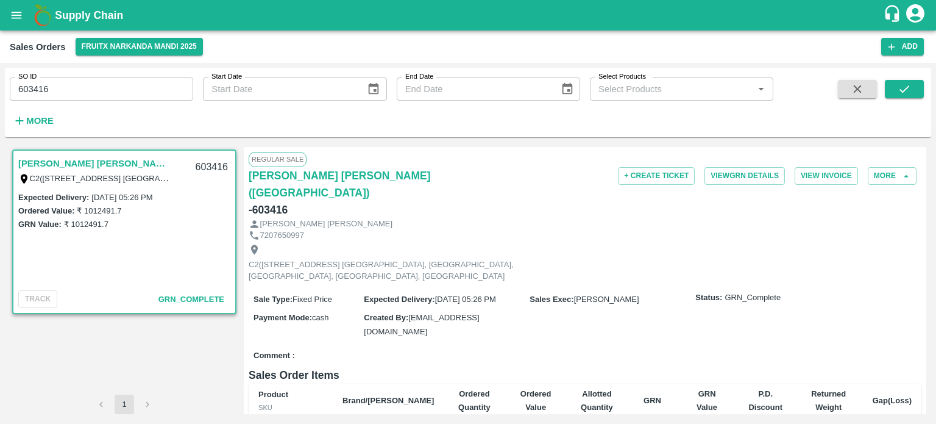
click at [93, 96] on input "603416" at bounding box center [101, 88] width 183 height 23
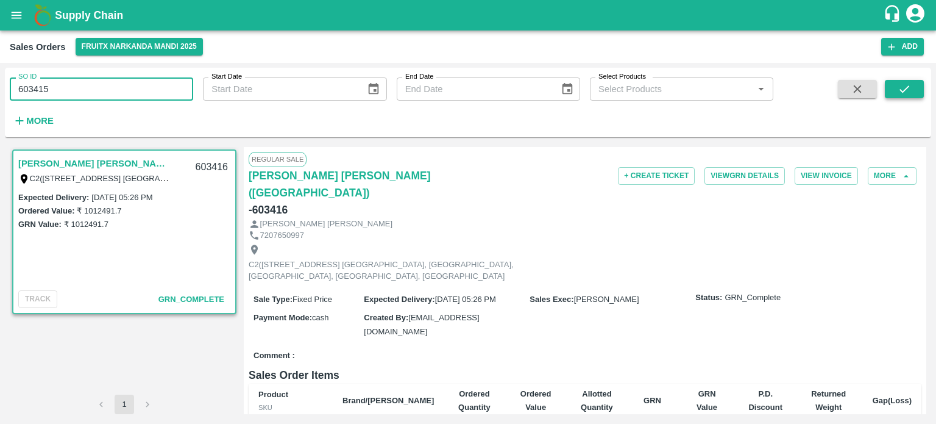
type input "603415"
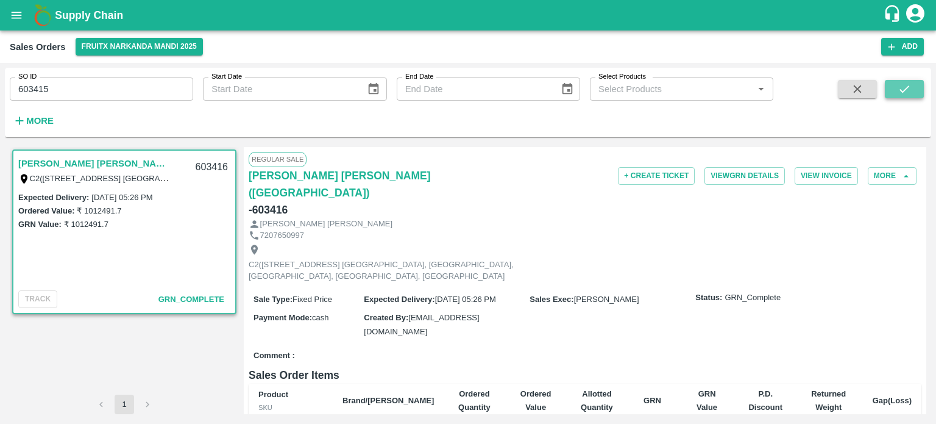
click at [906, 90] on icon "submit" at bounding box center [904, 88] width 13 height 13
